Goal: Information Seeking & Learning: Learn about a topic

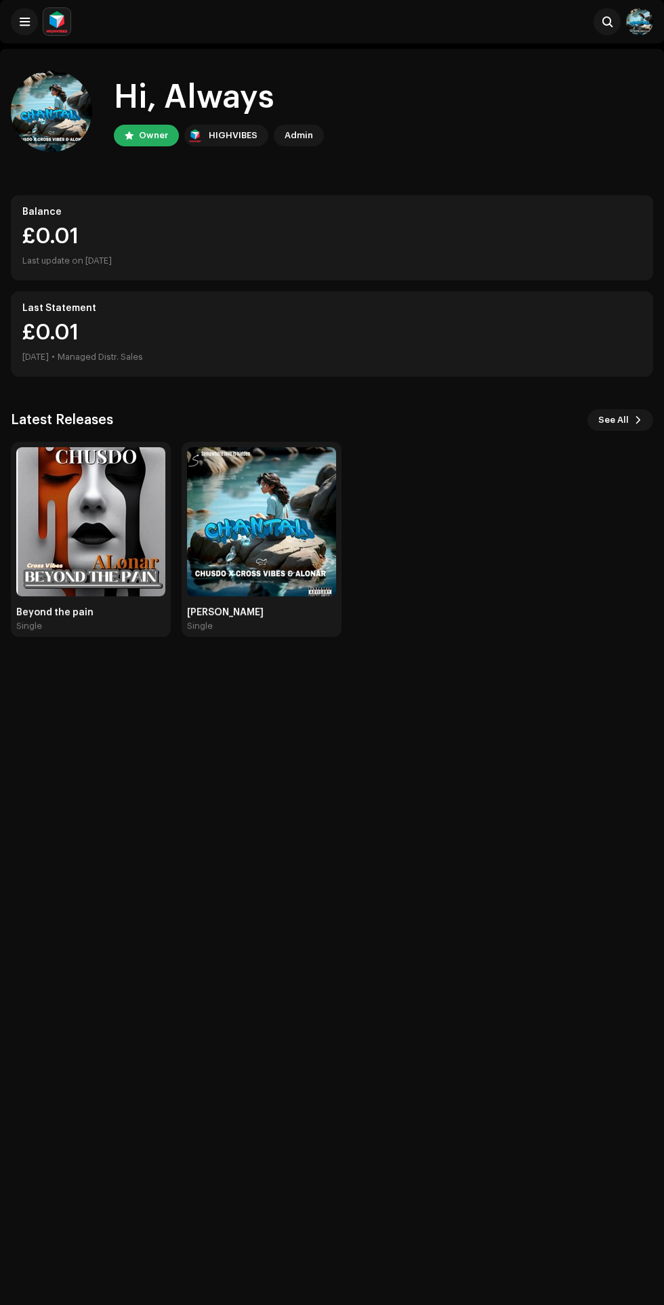
scroll to position [6, 0]
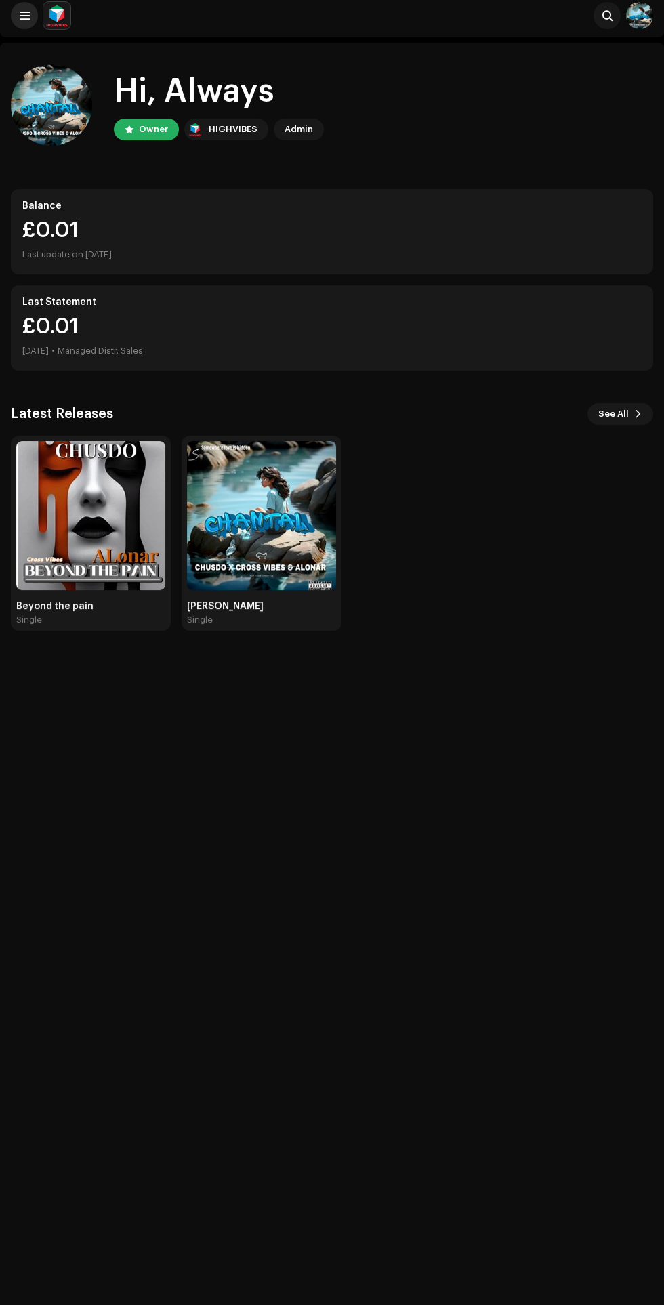
click at [26, 17] on span at bounding box center [25, 15] width 10 height 11
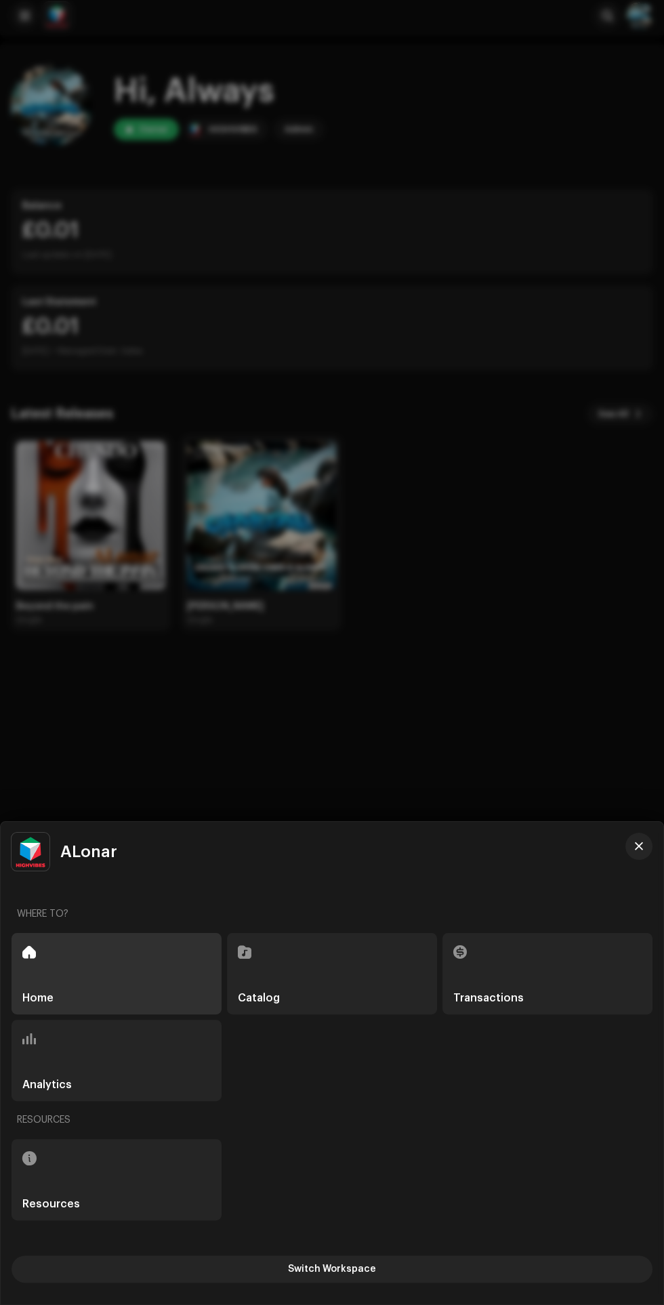
click at [347, 967] on div "Catalog" at bounding box center [332, 973] width 210 height 81
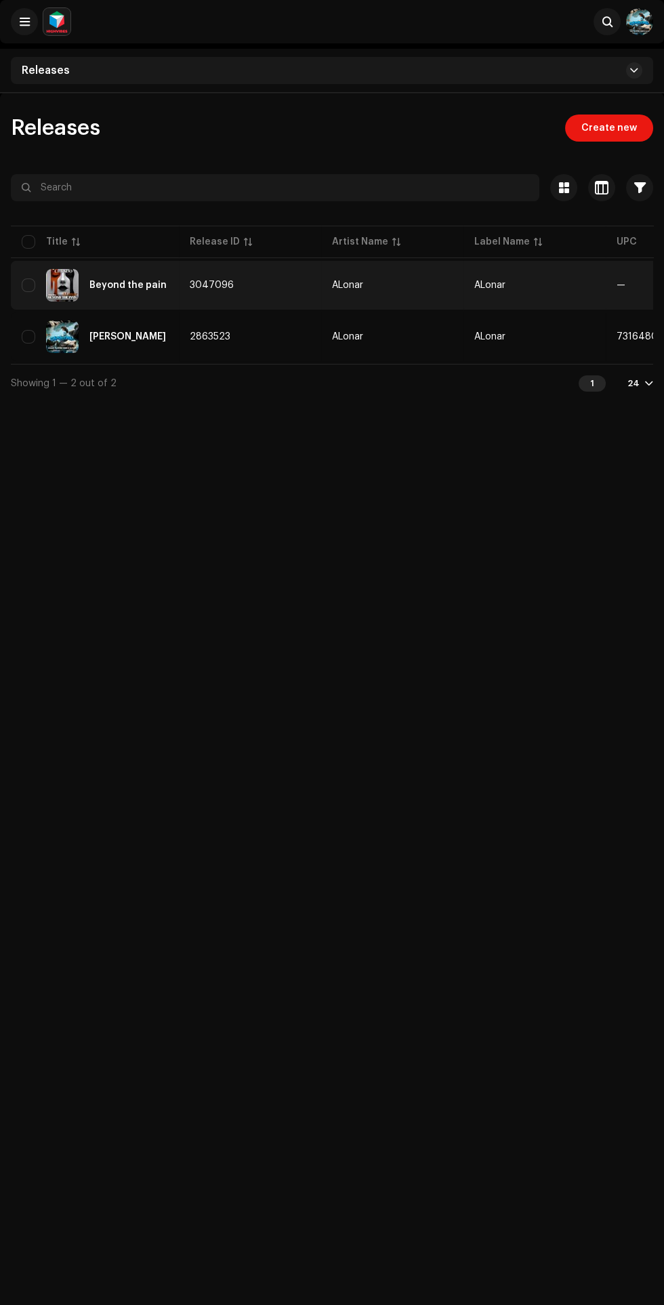
click at [131, 286] on div "Beyond the pain" at bounding box center [127, 284] width 77 height 9
